Goal: Information Seeking & Learning: Obtain resource

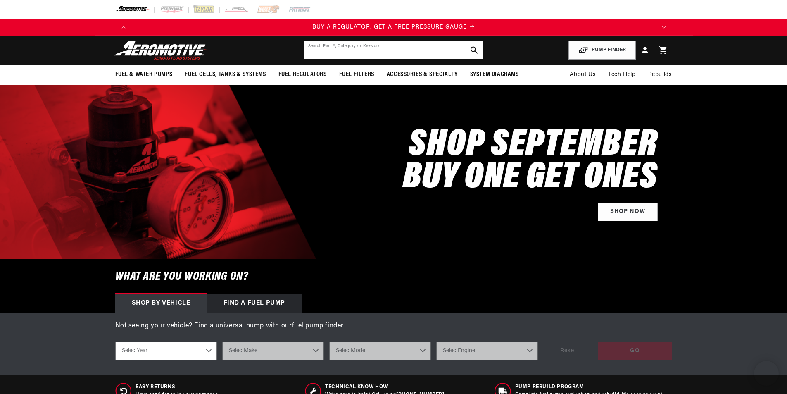
click at [357, 51] on input "text" at bounding box center [393, 50] width 179 height 18
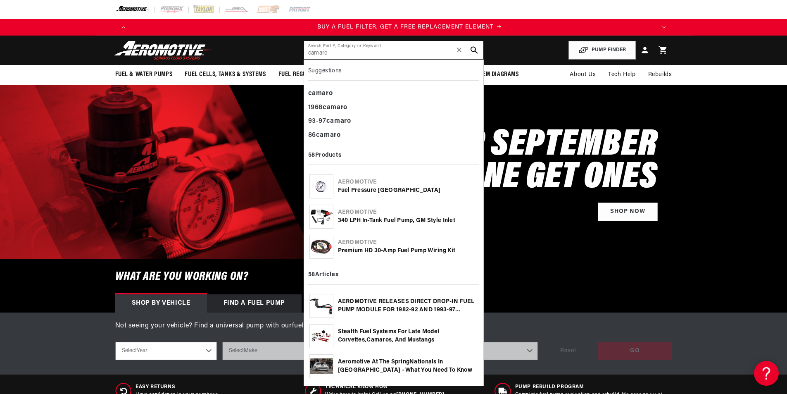
scroll to position [0, 524]
type input "camaro"
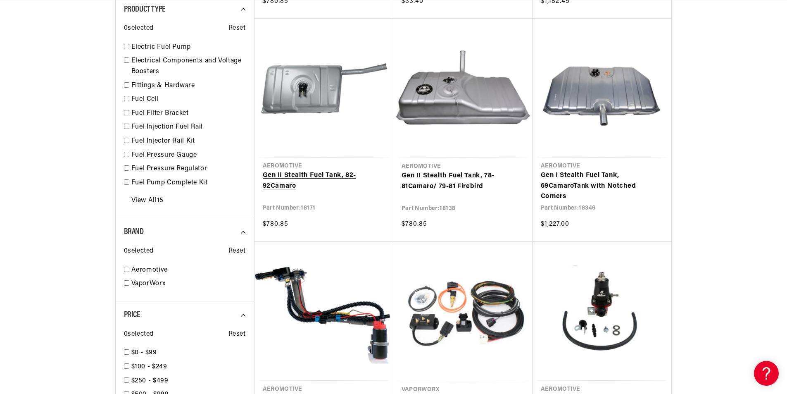
scroll to position [0, 524]
click at [324, 170] on link "Gen II Stealth Fuel Tank, 82-92 Camaro" at bounding box center [324, 180] width 122 height 21
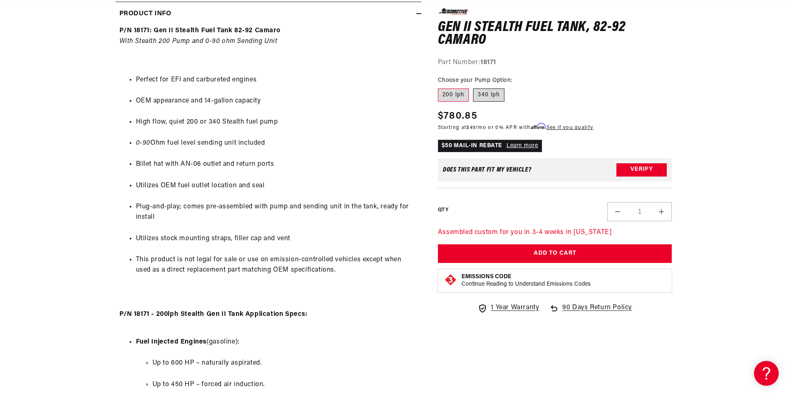
click at [491, 91] on label "340 lph" at bounding box center [488, 94] width 31 height 13
click at [473, 87] on input "340 lph" at bounding box center [473, 87] width 0 height 0
radio input "true"
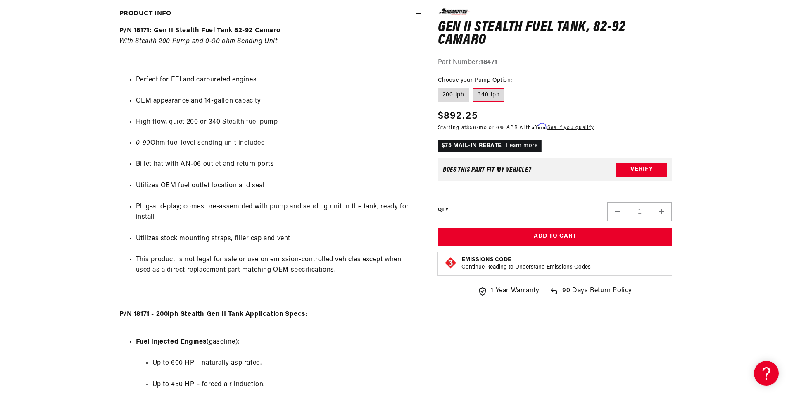
click at [458, 87] on fieldset "Choose your Pump Option: 200 lph 340 lph" at bounding box center [555, 89] width 234 height 26
click at [458, 96] on label "200 lph" at bounding box center [453, 94] width 31 height 13
click at [440, 87] on input "200 lph" at bounding box center [440, 87] width 0 height 0
radio input "true"
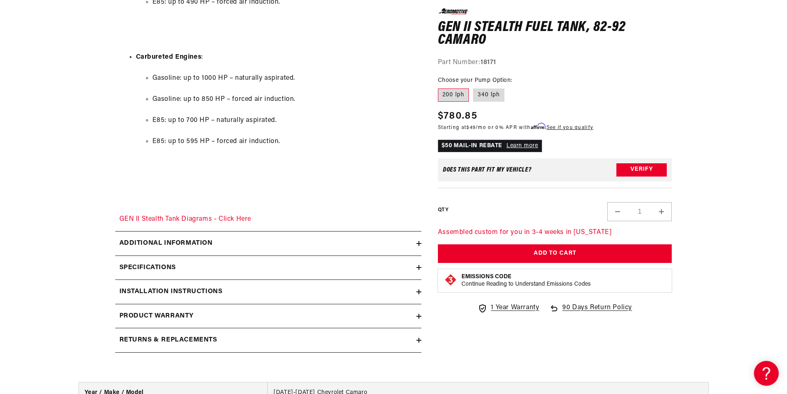
scroll to position [1156, 0]
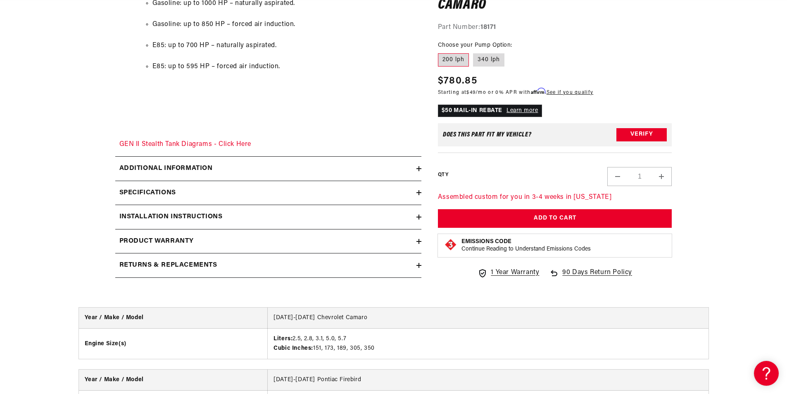
click at [187, 158] on summary "Additional information" at bounding box center [268, 169] width 306 height 24
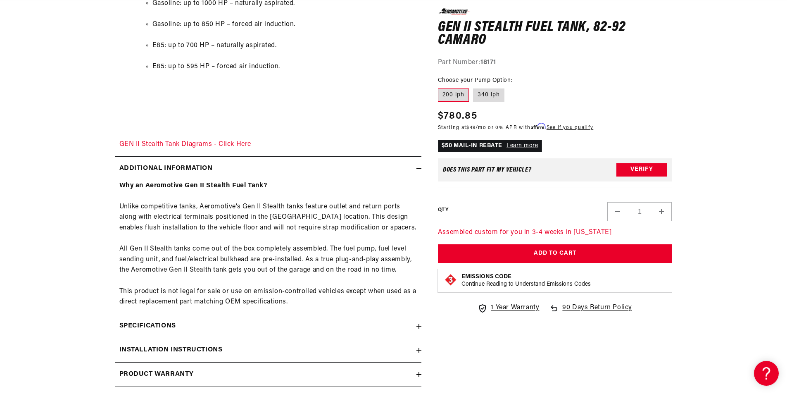
scroll to position [0, 1047]
click at [187, 164] on h2 "Additional information" at bounding box center [165, 168] width 93 height 11
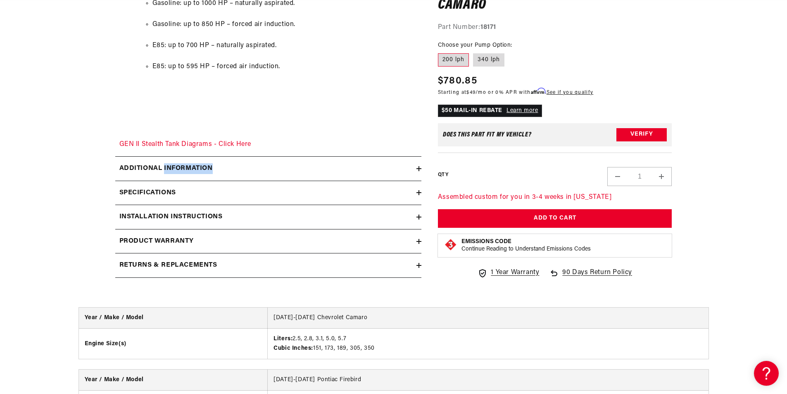
click at [187, 164] on h2 "Additional information" at bounding box center [165, 168] width 93 height 11
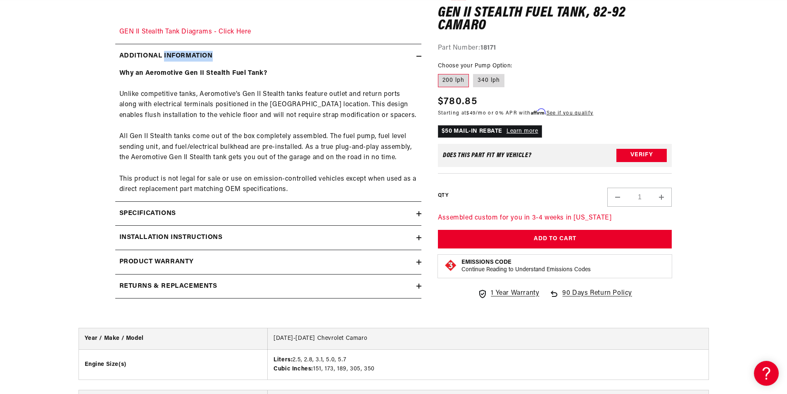
scroll to position [1280, 0]
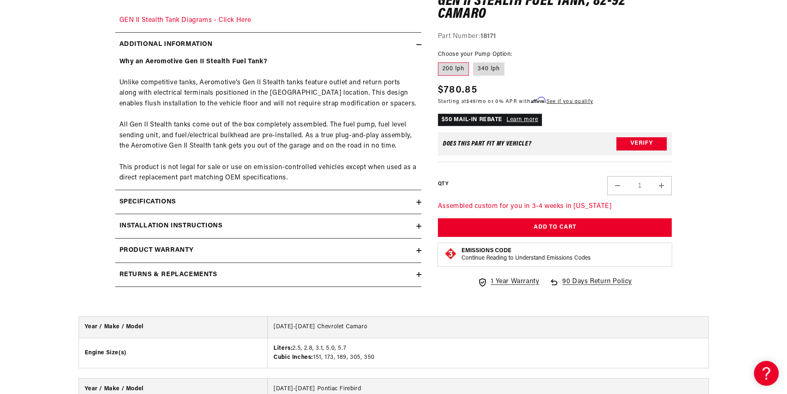
click at [185, 204] on div "Specifications" at bounding box center [265, 202] width 301 height 11
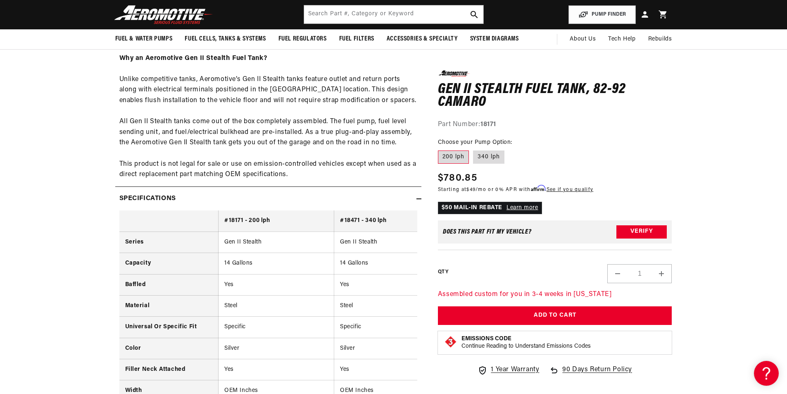
scroll to position [0, 0]
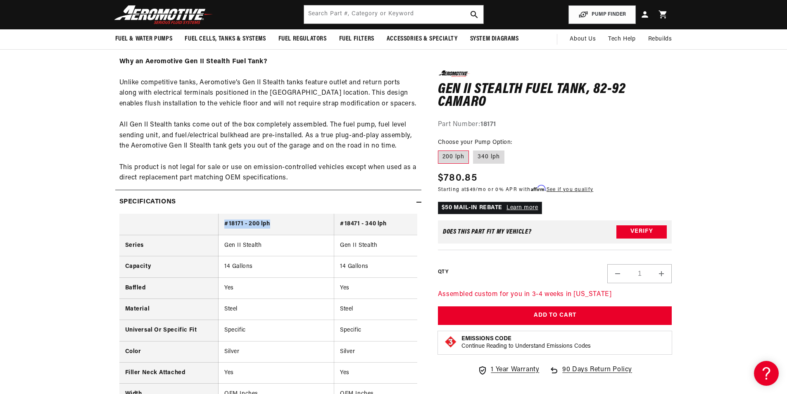
drag, startPoint x: 223, startPoint y: 224, endPoint x: 274, endPoint y: 226, distance: 50.4
click at [274, 226] on th "#18171 - 200 lph" at bounding box center [276, 224] width 116 height 21
drag, startPoint x: 339, startPoint y: 222, endPoint x: 354, endPoint y: 222, distance: 14.5
click at [354, 222] on th "#18471 - 340 lph" at bounding box center [392, 224] width 116 height 21
drag, startPoint x: 225, startPoint y: 223, endPoint x: 388, endPoint y: 223, distance: 163.5
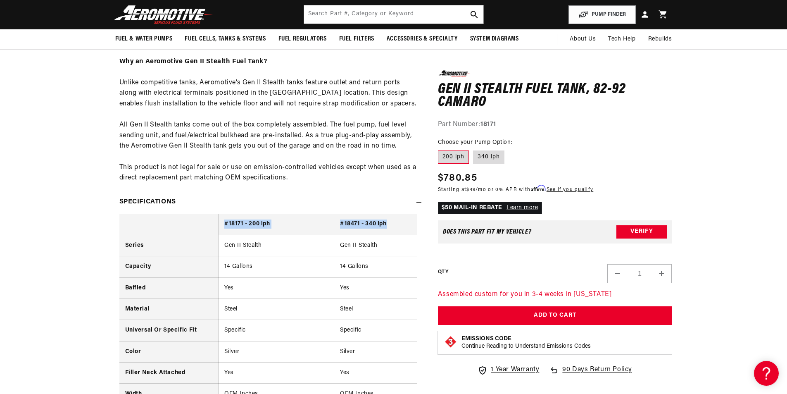
click at [388, 223] on tr "#18171 - 200 lph #18471 - 340 lph" at bounding box center [284, 224] width 330 height 21
copy tr "#18171 - 200 lph #18471 - 340 lph"
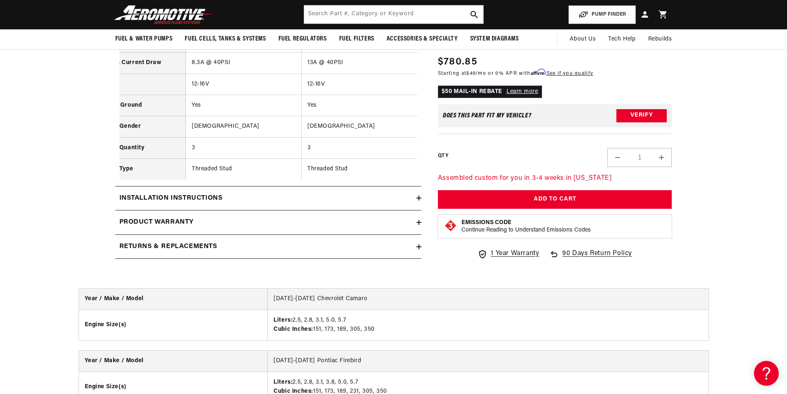
click at [419, 200] on icon at bounding box center [419, 197] width 0 height 5
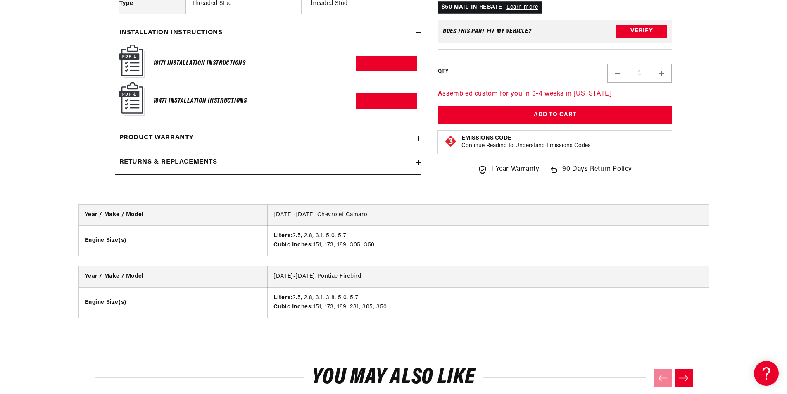
click at [171, 143] on h2 "Product warranty" at bounding box center [156, 138] width 75 height 11
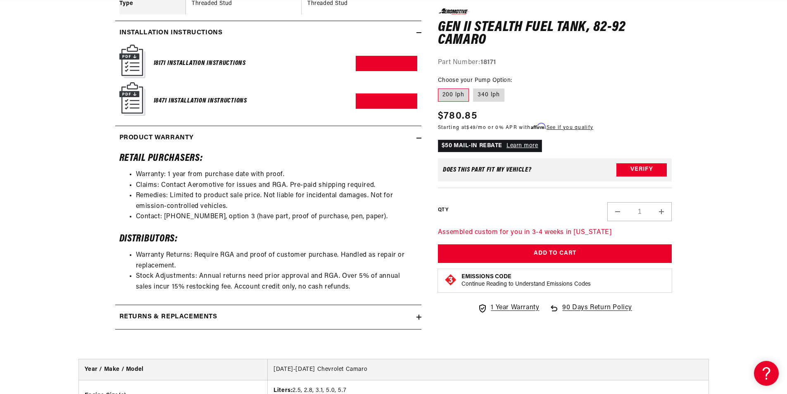
click at [204, 69] on h6 "18171 Installation Instructions" at bounding box center [200, 63] width 92 height 11
click at [391, 71] on link "Download PDF" at bounding box center [387, 63] width 62 height 15
